Goal: Information Seeking & Learning: Check status

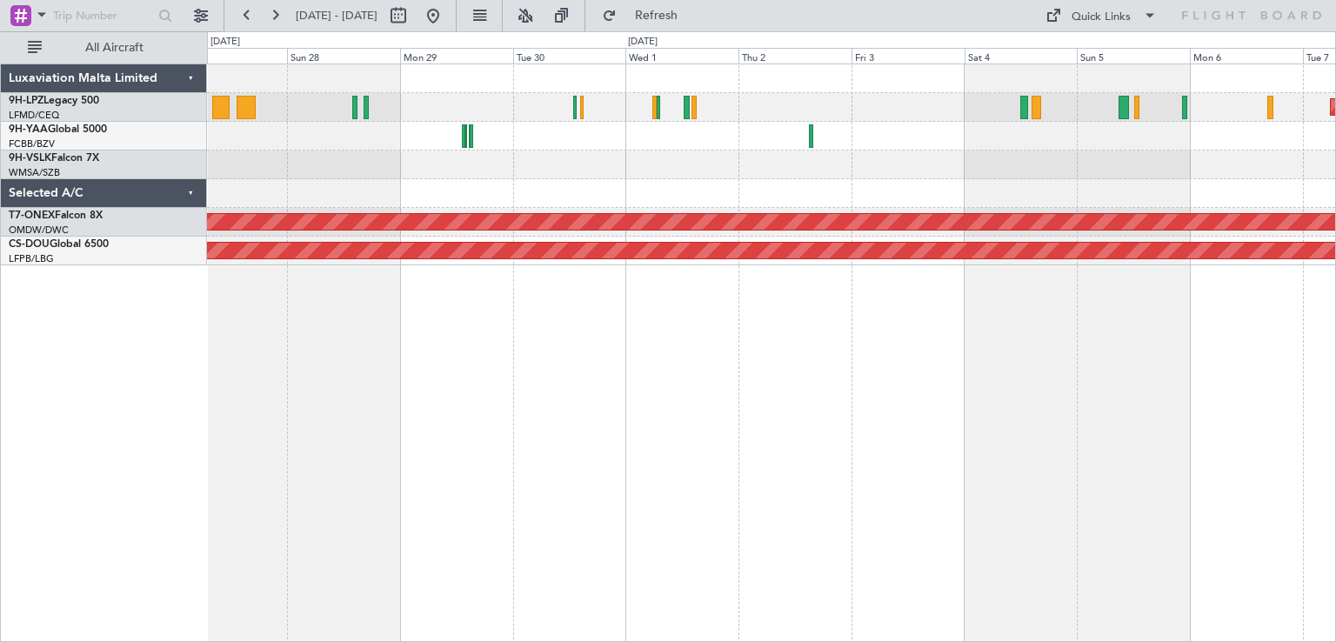
click at [1062, 370] on div "Unplanned Maint Nice ([GEOGRAPHIC_DATA]) No Crew Planned Maint Nurnberg Planned…" at bounding box center [771, 352] width 1129 height 578
click at [1212, 386] on div "Unplanned Maint Nice ([GEOGRAPHIC_DATA]) No Crew Planned Maint Nurnberg Planned…" at bounding box center [771, 352] width 1129 height 578
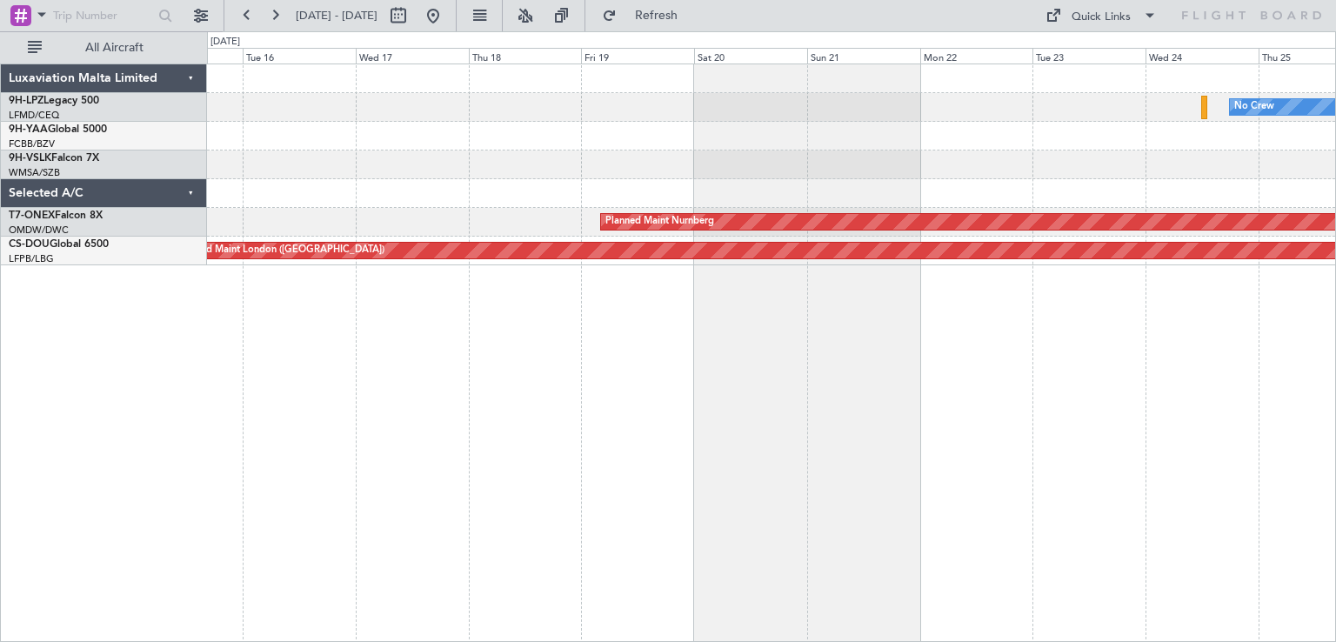
click at [1274, 404] on div "No Crew Planned Maint Nurnberg Planned Maint [GEOGRAPHIC_DATA] ([GEOGRAPHIC_DAT…" at bounding box center [771, 352] width 1129 height 578
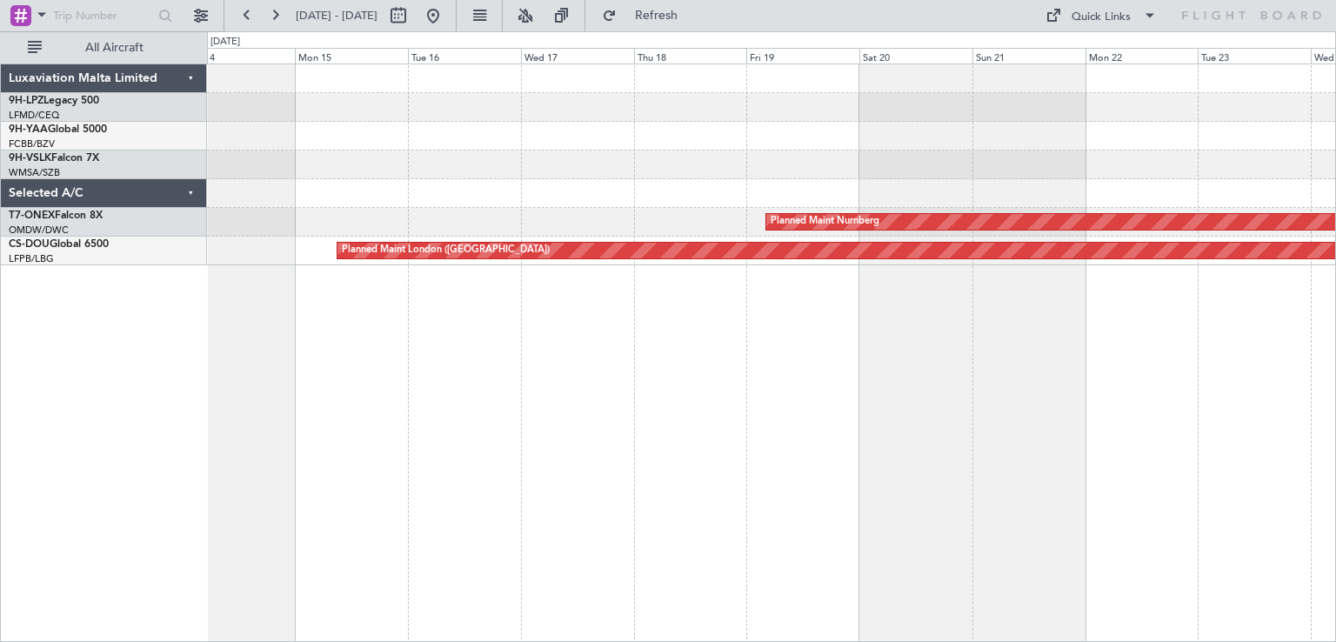
click at [1196, 384] on div "No Crew Planned Maint Nurnberg Planned Maint [GEOGRAPHIC_DATA] ([GEOGRAPHIC_DAT…" at bounding box center [771, 352] width 1129 height 578
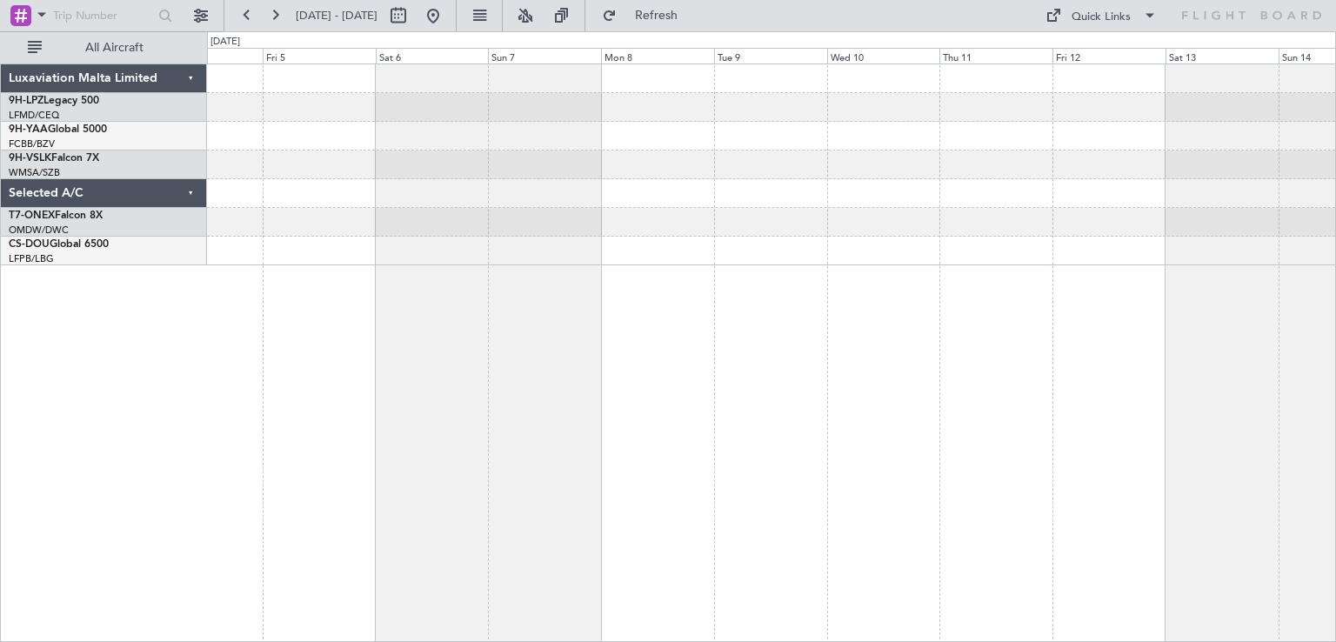
click at [884, 391] on div "Planned Maint London ([GEOGRAPHIC_DATA])" at bounding box center [771, 352] width 1129 height 578
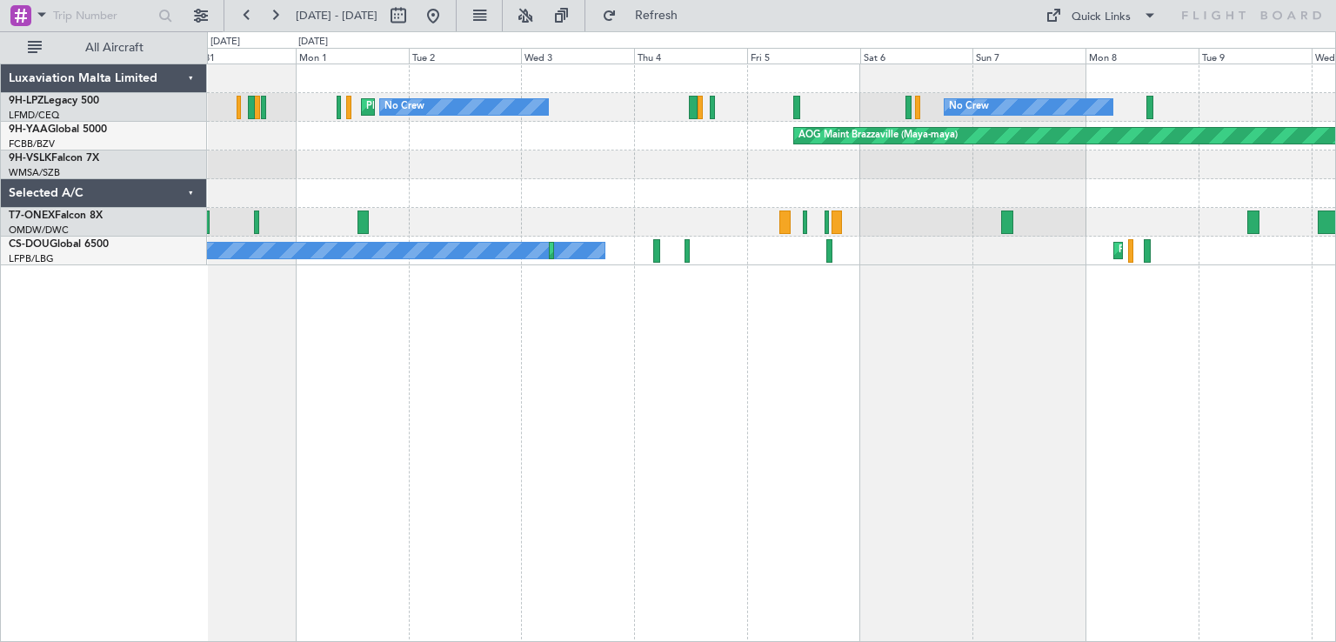
click at [937, 399] on div "No Crew No Crew [GEOGRAPHIC_DATA] ([GEOGRAPHIC_DATA]) AOG [GEOGRAPHIC_DATA] (Ma…" at bounding box center [771, 352] width 1129 height 578
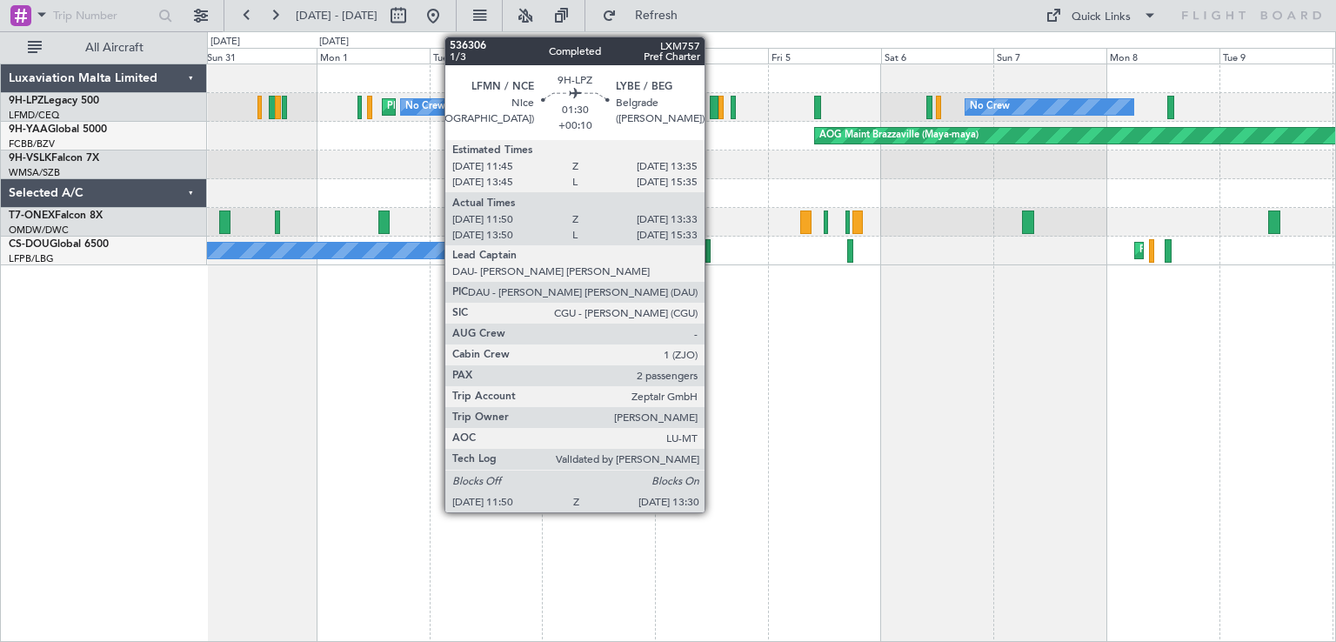
click at [712, 109] on div at bounding box center [714, 107] width 9 height 23
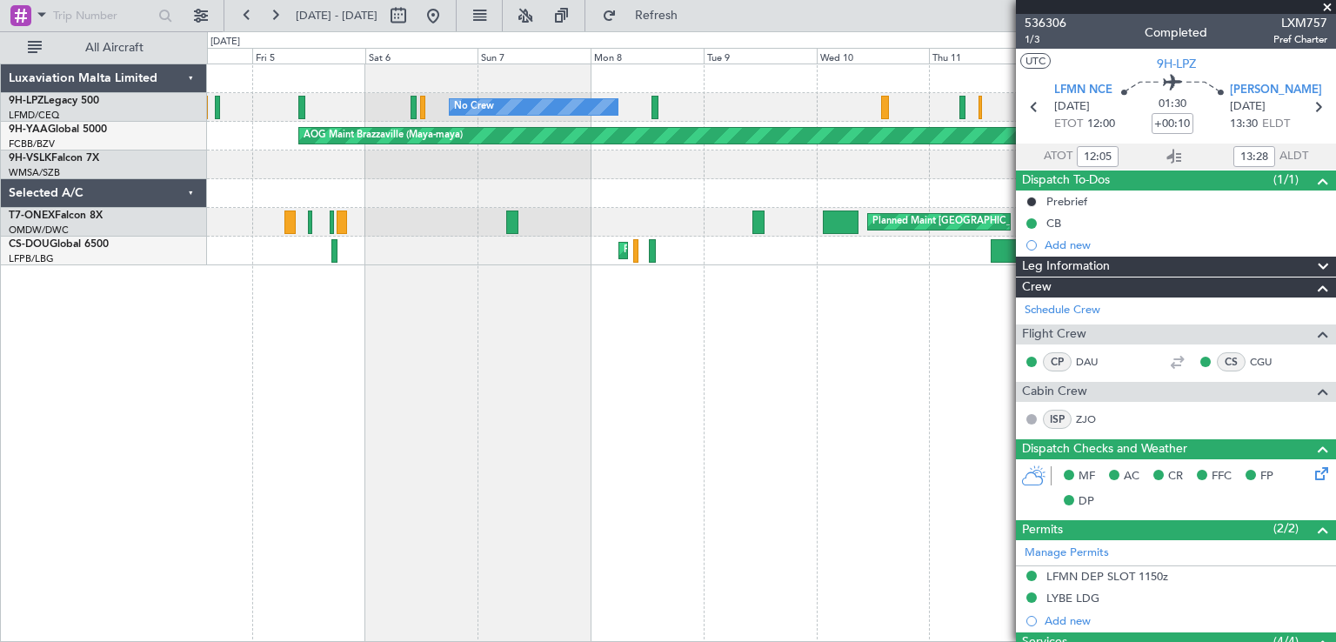
click at [426, 313] on div "No Crew Planned Maint Cannes ([GEOGRAPHIC_DATA]) No Crew AOG [GEOGRAPHIC_DATA] …" at bounding box center [771, 352] width 1129 height 578
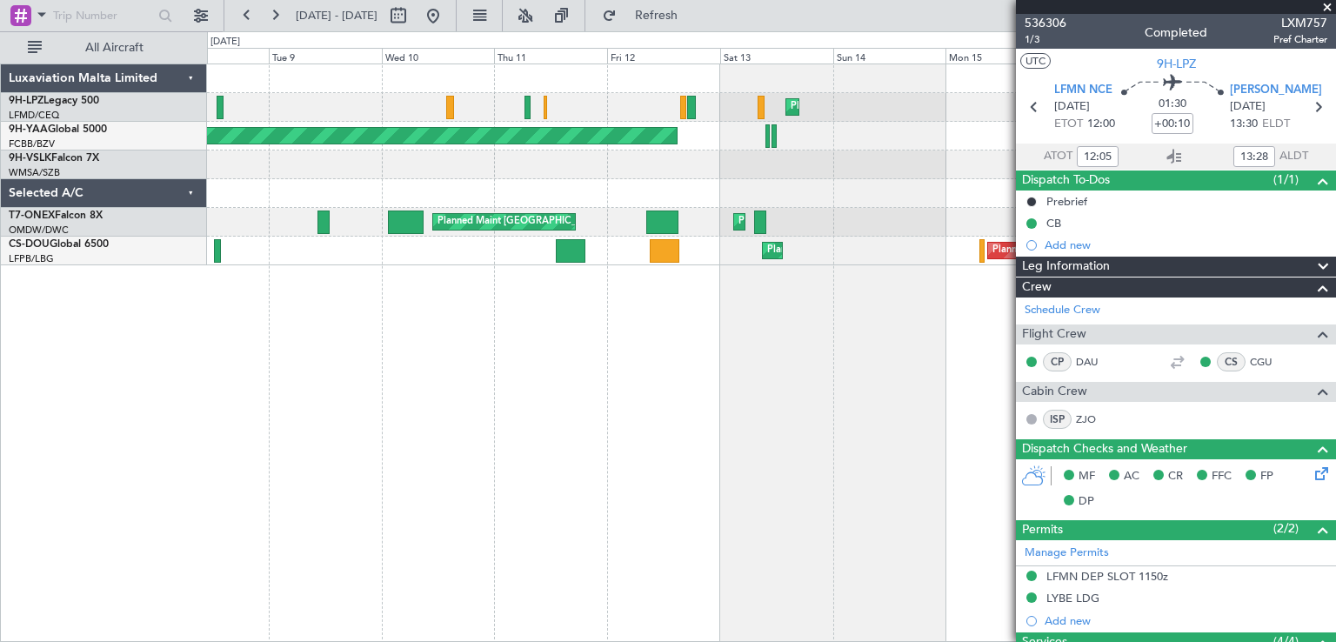
click at [428, 314] on div "Planned Maint Cannes ([GEOGRAPHIC_DATA]) [GEOGRAPHIC_DATA] ([GEOGRAPHIC_DATA]) …" at bounding box center [771, 352] width 1129 height 578
